Goal: Task Accomplishment & Management: Manage account settings

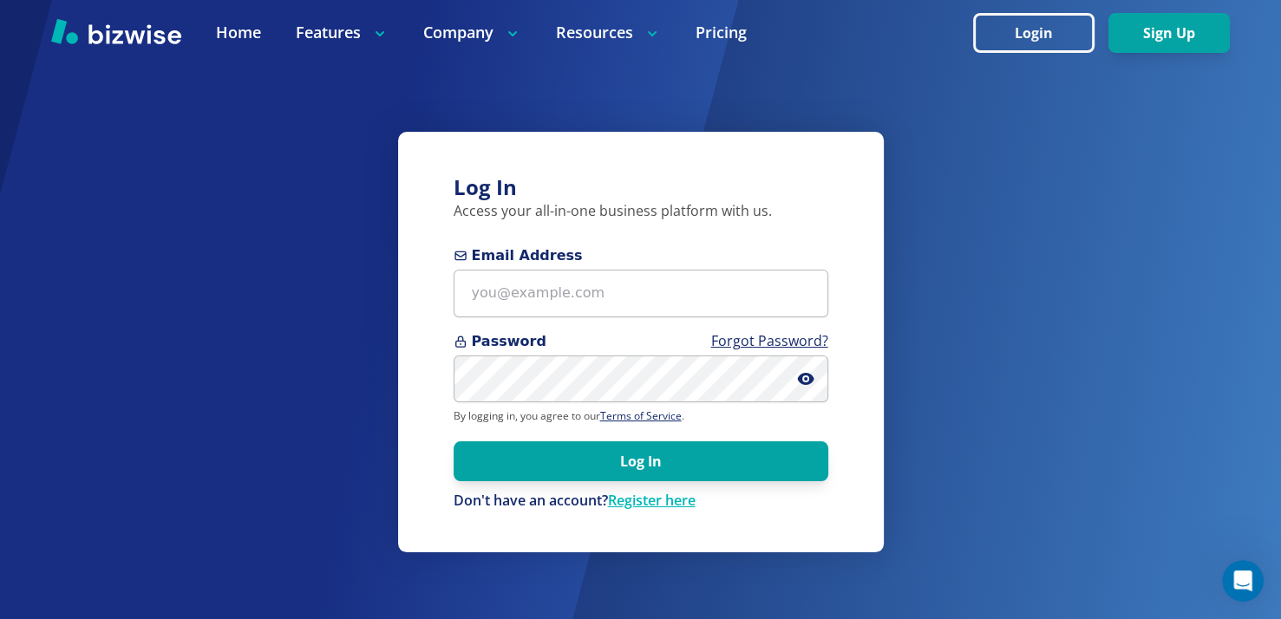
click at [496, 80] on div "Log In Access your all-in-one business platform with us. Email Address Password…" at bounding box center [640, 309] width 1281 height 619
click at [495, 86] on div "Log In Access your all-in-one business platform with us. Email Address Password…" at bounding box center [640, 309] width 1281 height 619
drag, startPoint x: 495, startPoint y: 86, endPoint x: 483, endPoint y: 127, distance: 42.5
click at [483, 127] on div "Log In Access your all-in-one business platform with us. Email Address Password…" at bounding box center [640, 309] width 1281 height 619
